Goal: Transaction & Acquisition: Purchase product/service

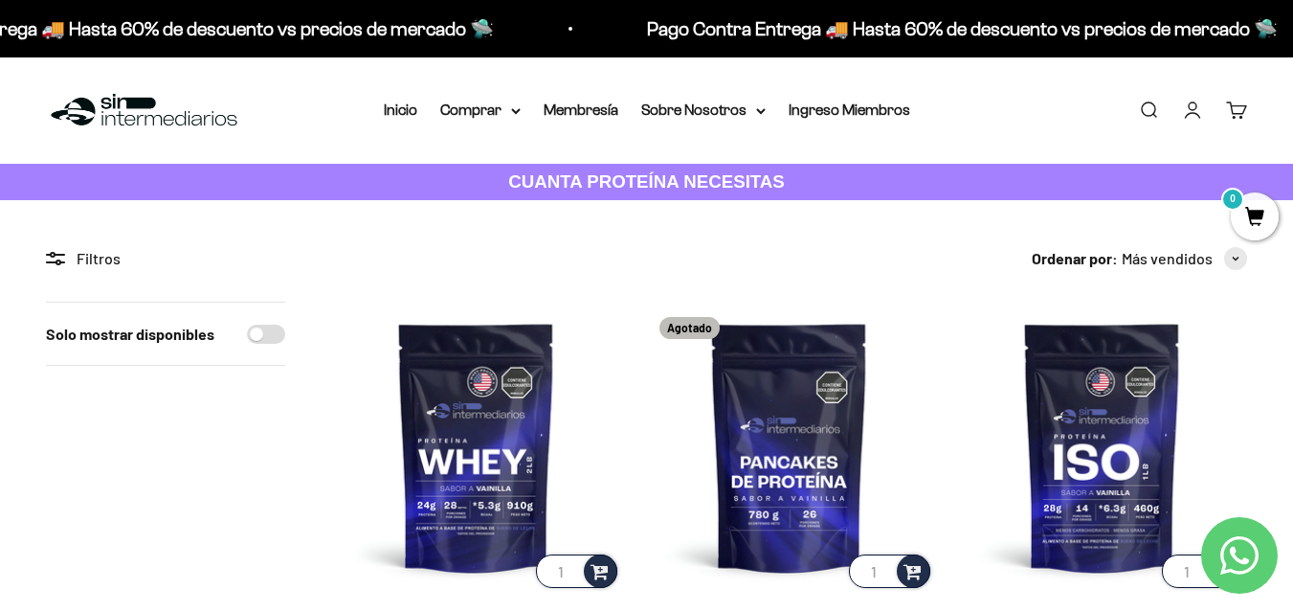
click at [935, 260] on div "Ordenar por: Más vendidos Características Más vendidos Alfabéticamente, A-Z Alf…" at bounding box center [789, 258] width 916 height 25
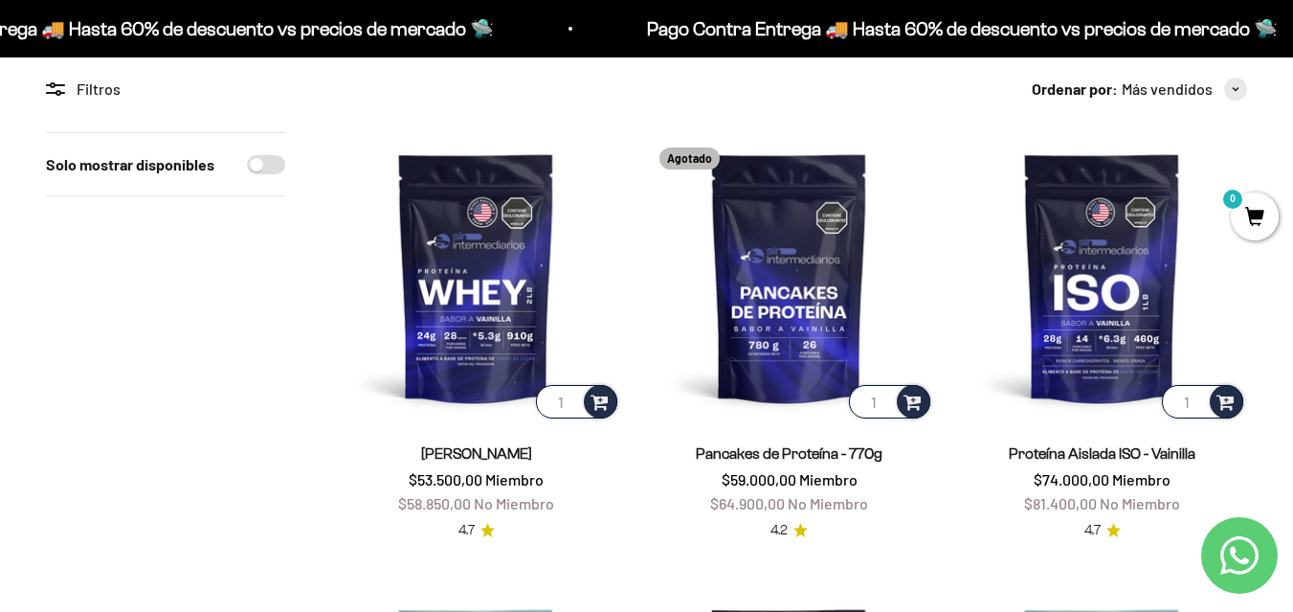
scroll to position [192, 0]
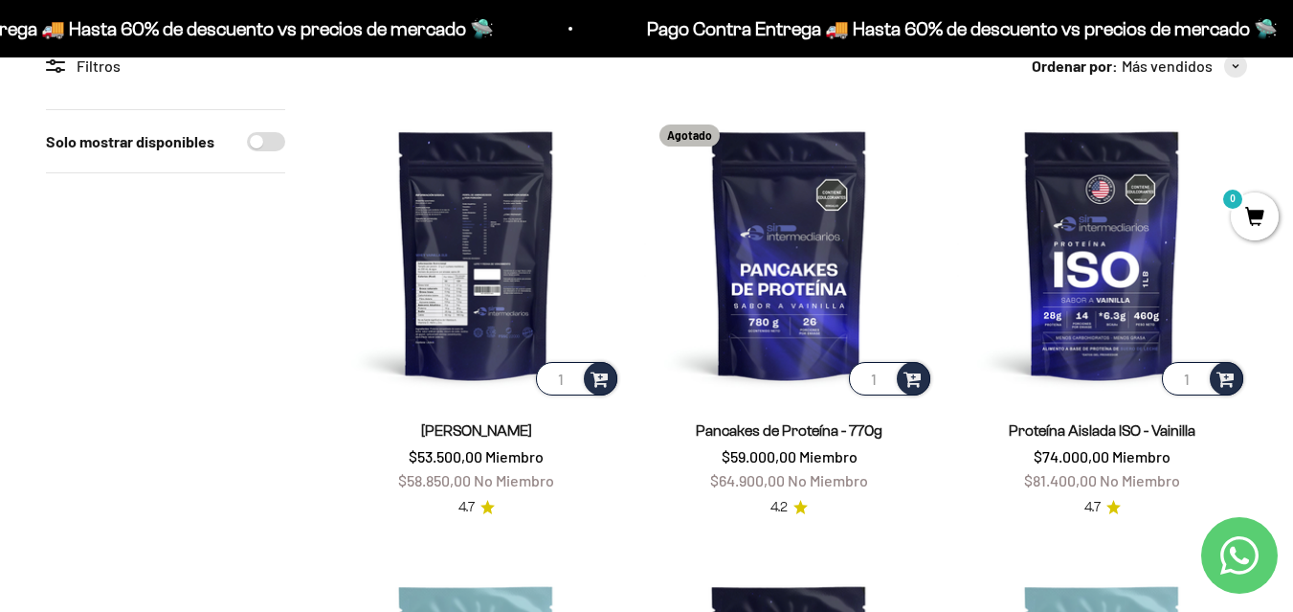
click at [454, 270] on img at bounding box center [476, 254] width 290 height 290
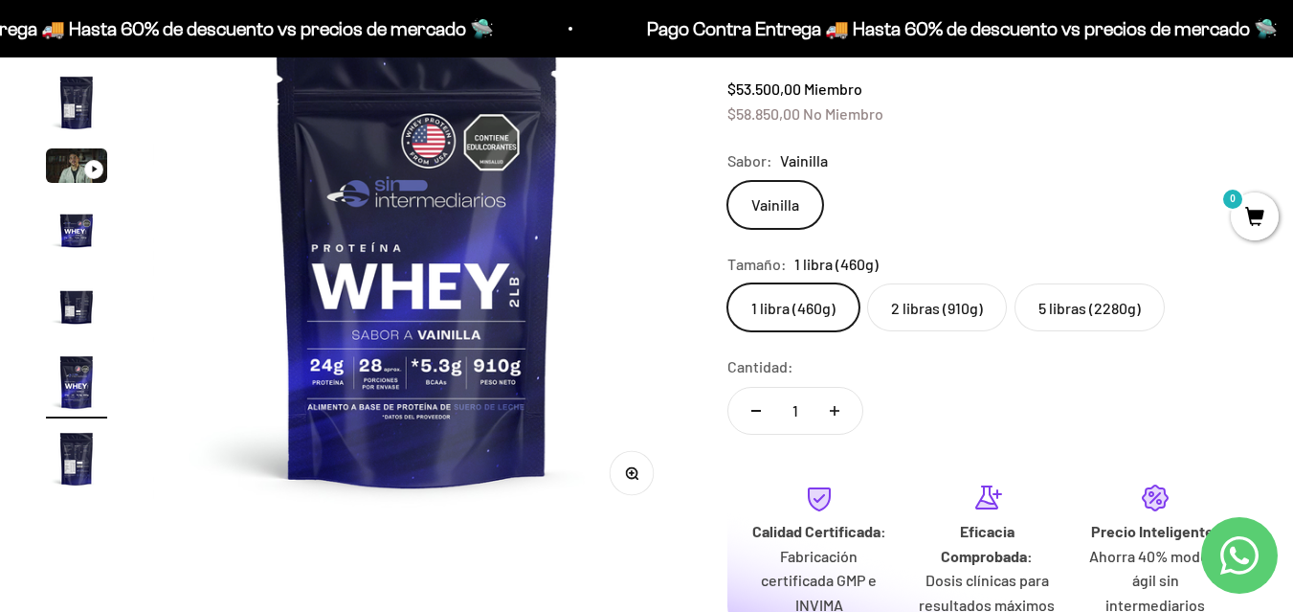
scroll to position [0, 2698]
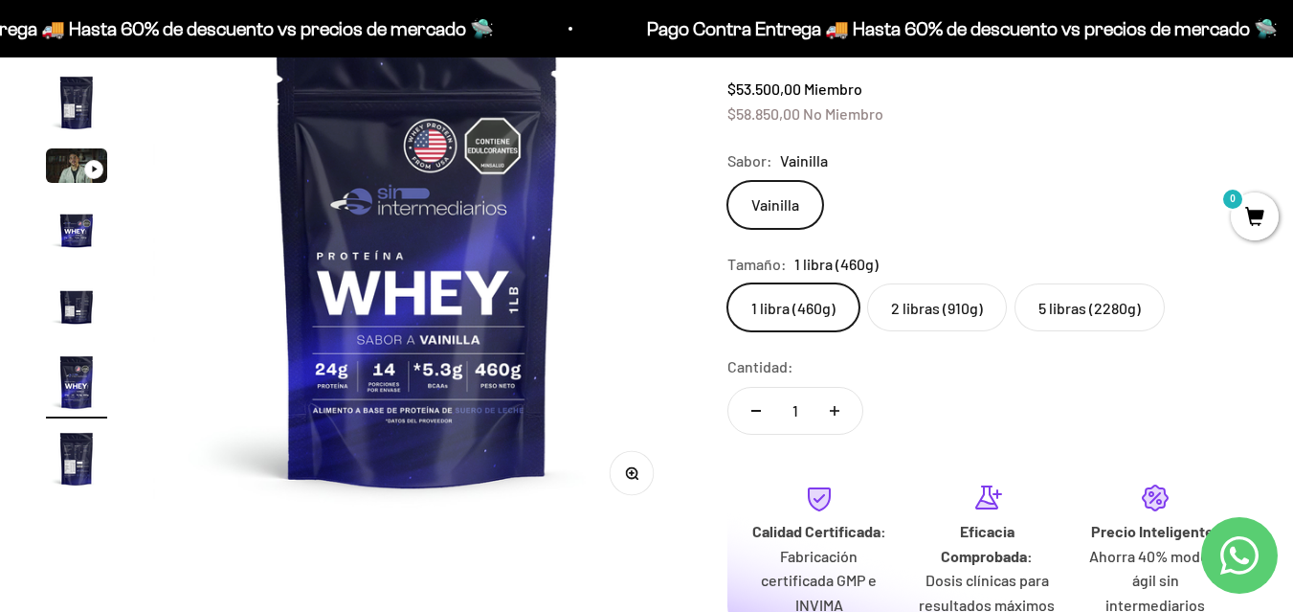
click at [963, 310] on label "2 libras (910g)" at bounding box center [937, 307] width 140 height 48
click at [727, 283] on input "2 libras (910g)" at bounding box center [726, 282] width 1 height 1
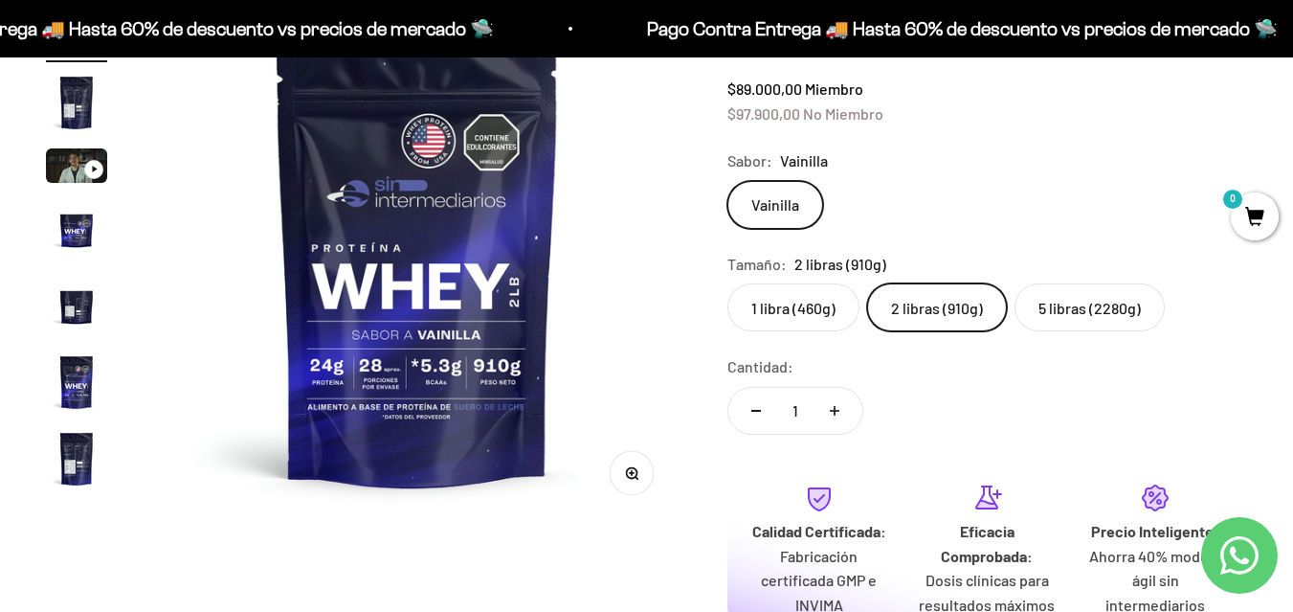
click at [1098, 306] on label "5 libras (2280g)" at bounding box center [1089, 307] width 150 height 48
click at [727, 283] on input "5 libras (2280g)" at bounding box center [726, 282] width 1 height 1
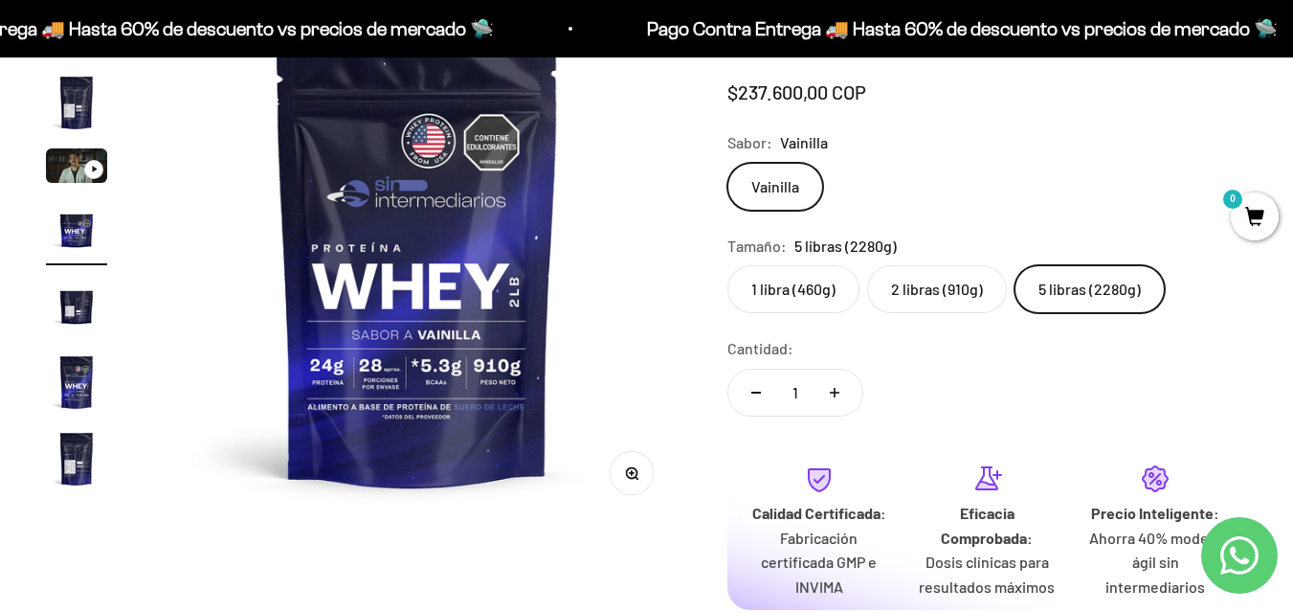
scroll to position [0, 1619]
